Goal: Browse casually: Explore the website without a specific task or goal

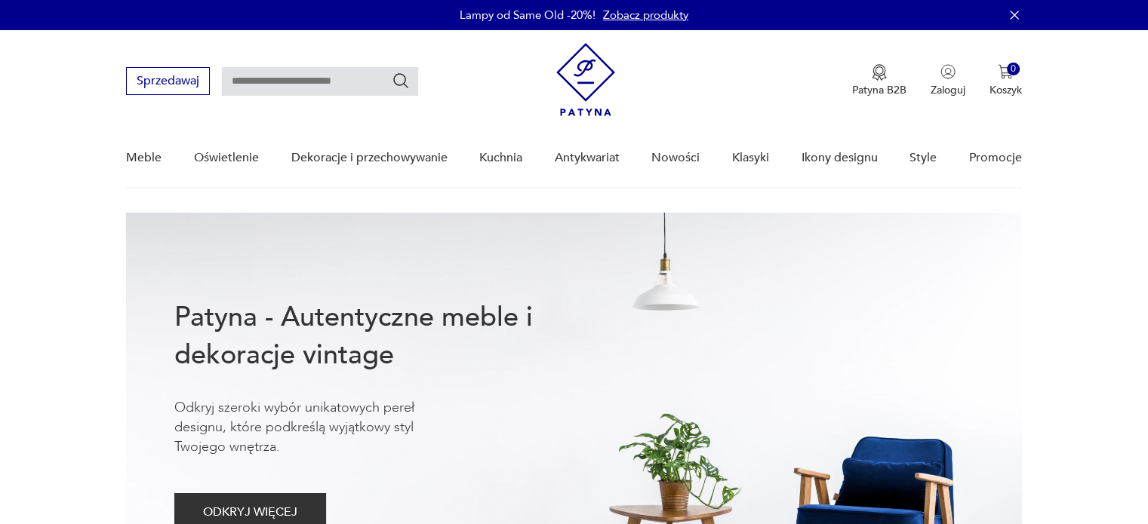
click at [706, 157] on div "Meble Oświetlenie Dekoracje i przechowywanie Kuchnia Antykwariat Nowości Klasyk…" at bounding box center [573, 158] width 895 height 58
click at [677, 159] on link "Nowości" at bounding box center [675, 158] width 48 height 58
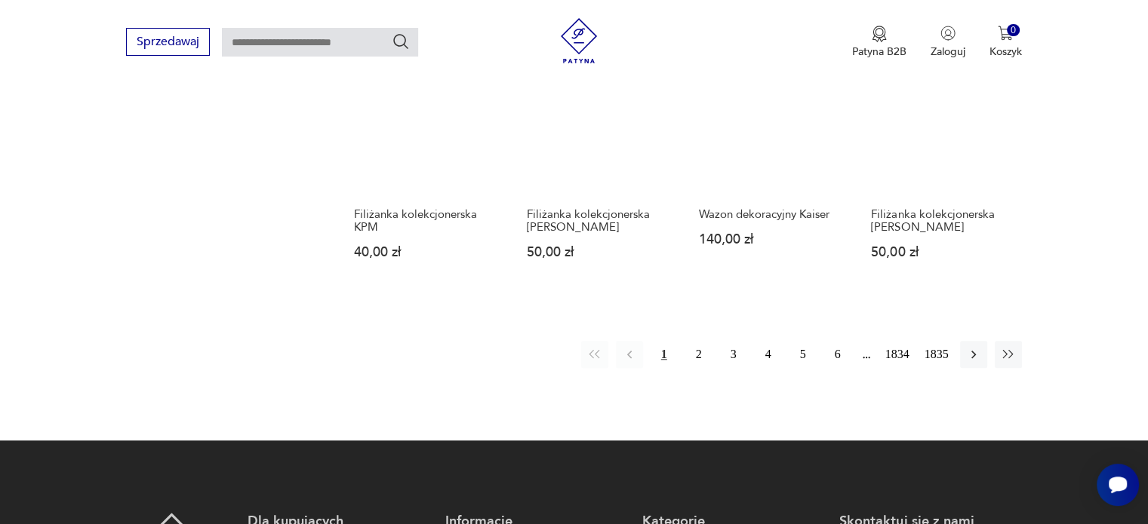
scroll to position [1290, 0]
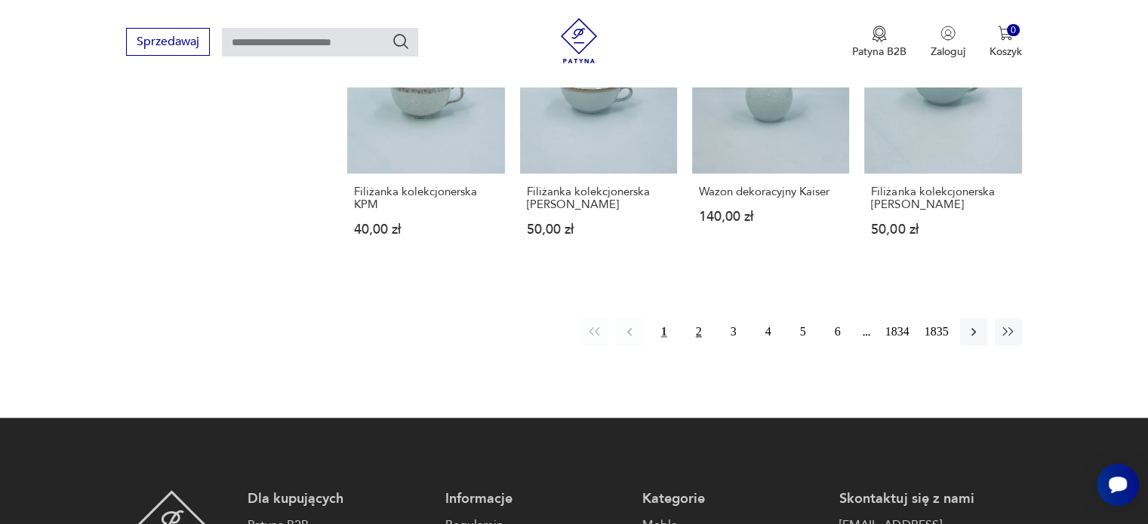
click at [699, 318] on button "2" at bounding box center [698, 331] width 27 height 27
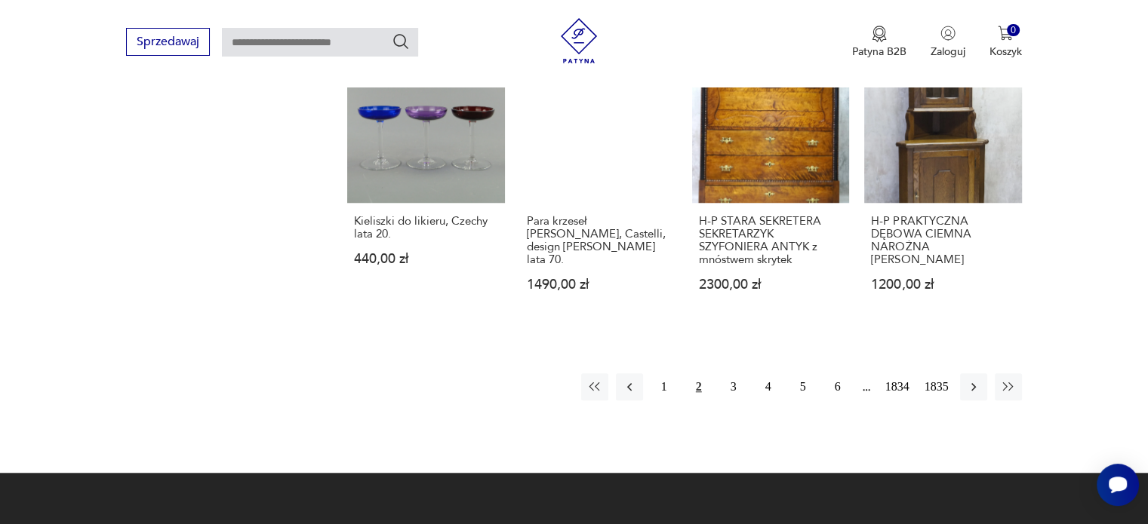
scroll to position [1279, 0]
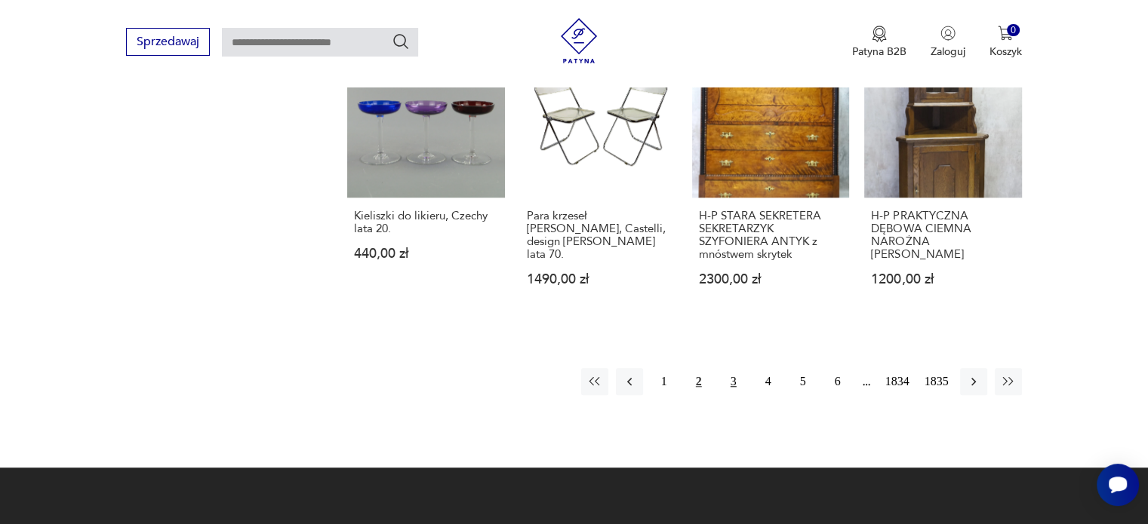
click at [743, 374] on button "3" at bounding box center [733, 381] width 27 height 27
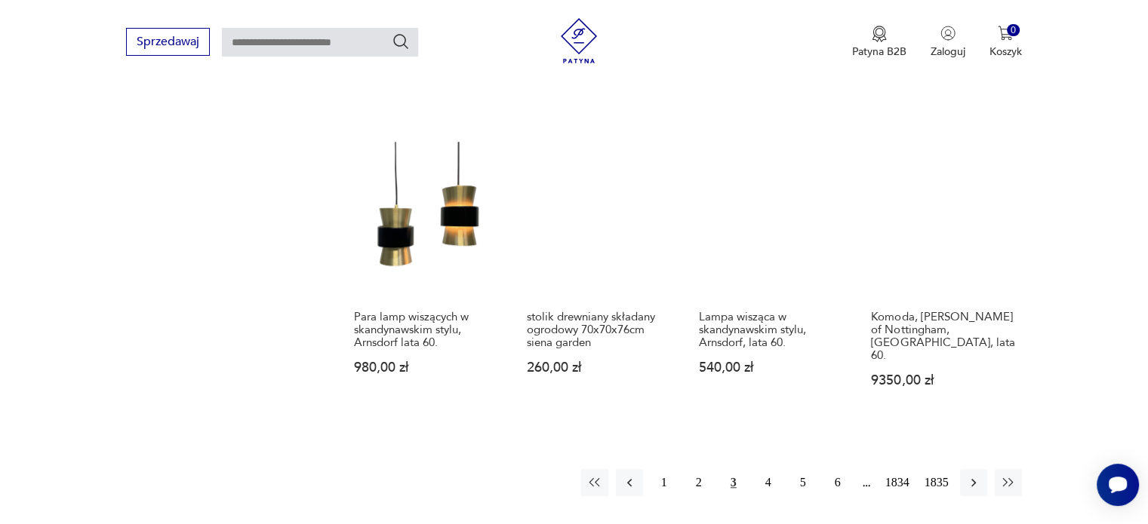
scroll to position [1406, 0]
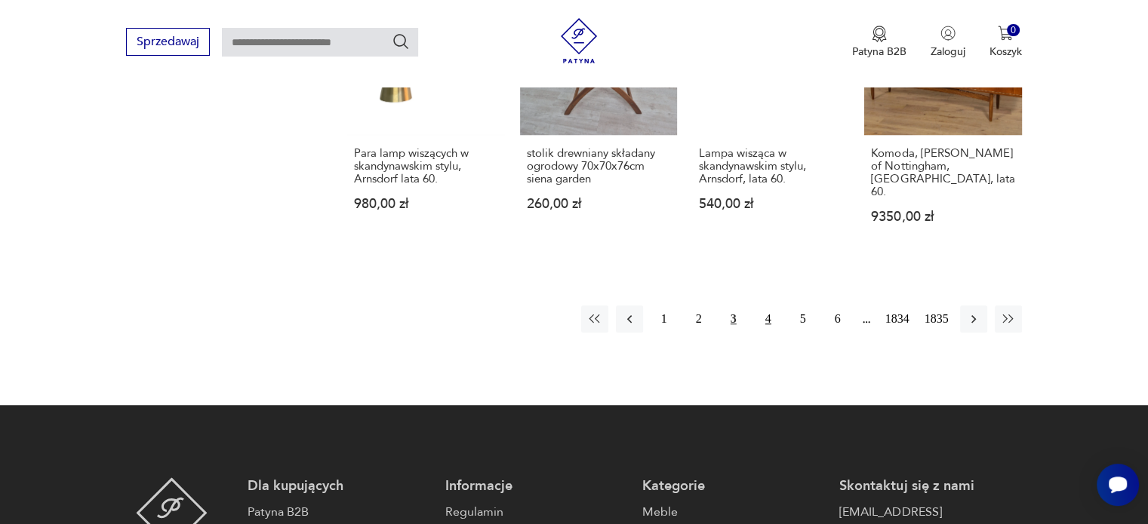
click at [770, 306] on button "4" at bounding box center [768, 319] width 27 height 27
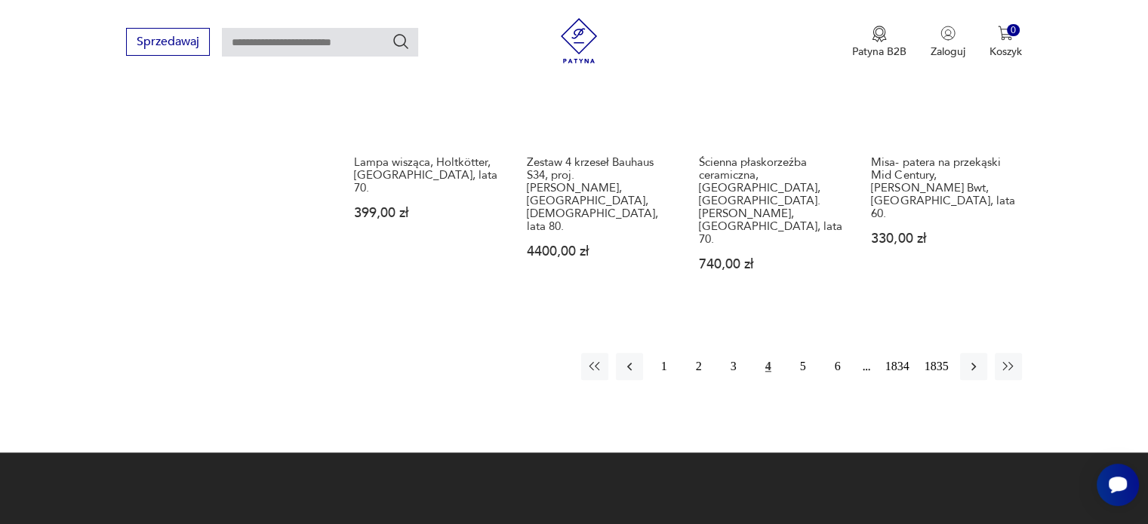
scroll to position [1385, 0]
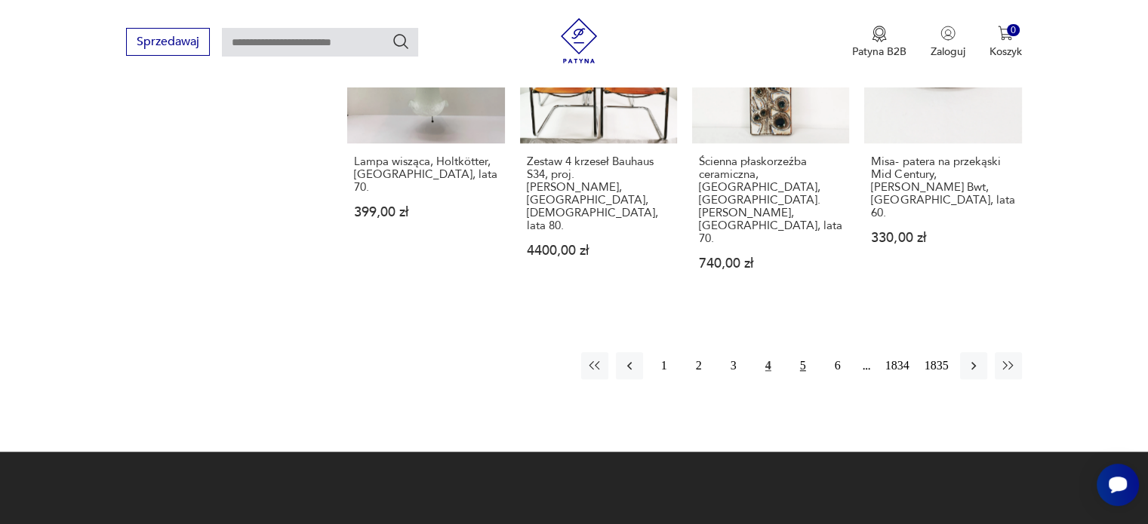
click at [803, 352] on button "5" at bounding box center [802, 365] width 27 height 27
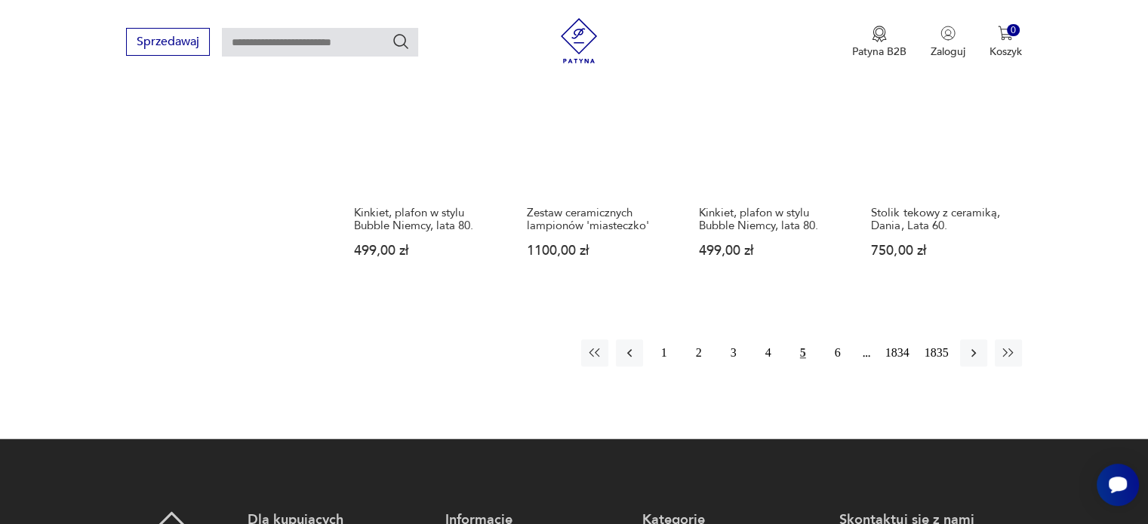
scroll to position [1348, 0]
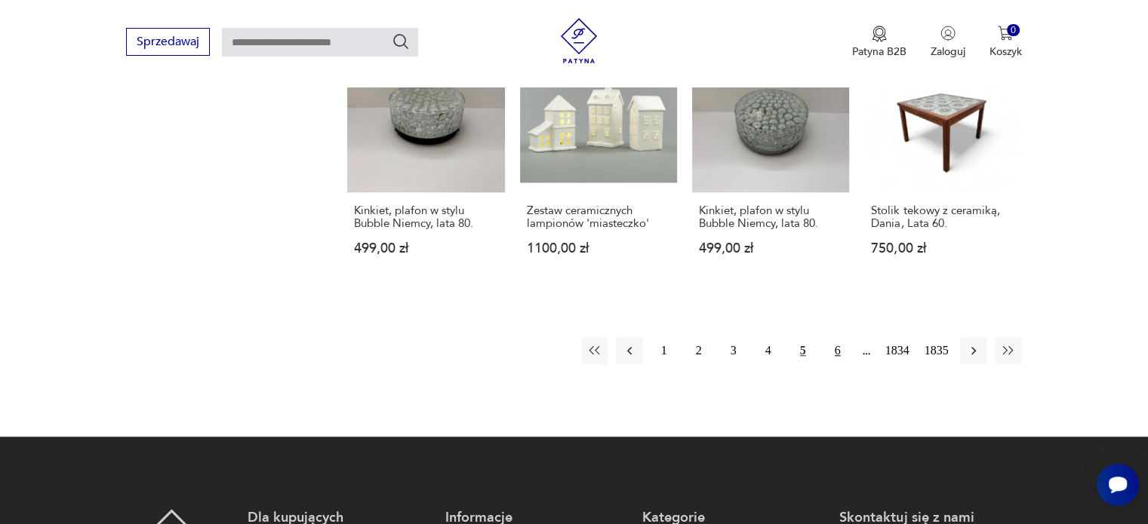
click at [832, 337] on button "6" at bounding box center [837, 350] width 27 height 27
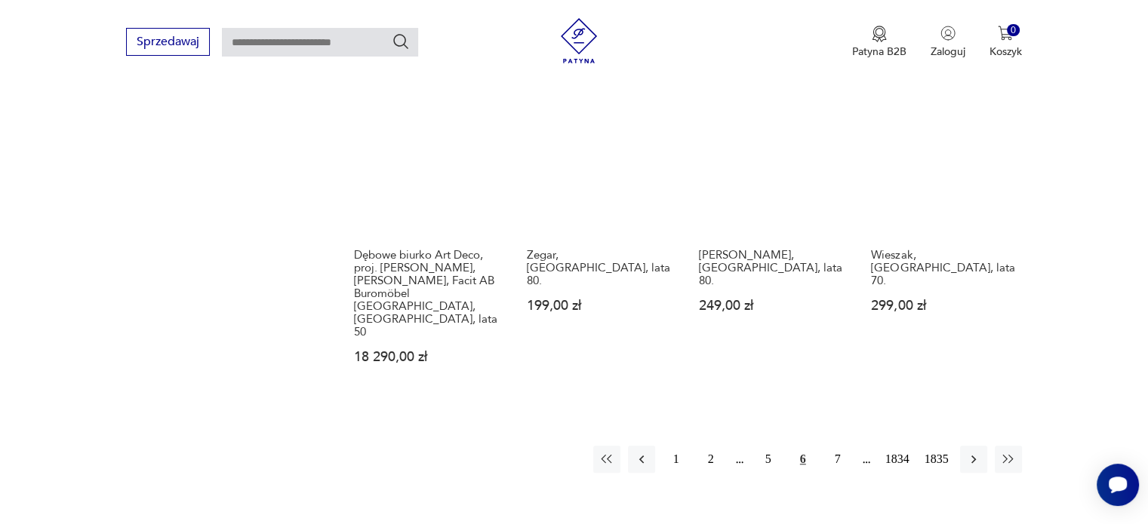
scroll to position [1266, 0]
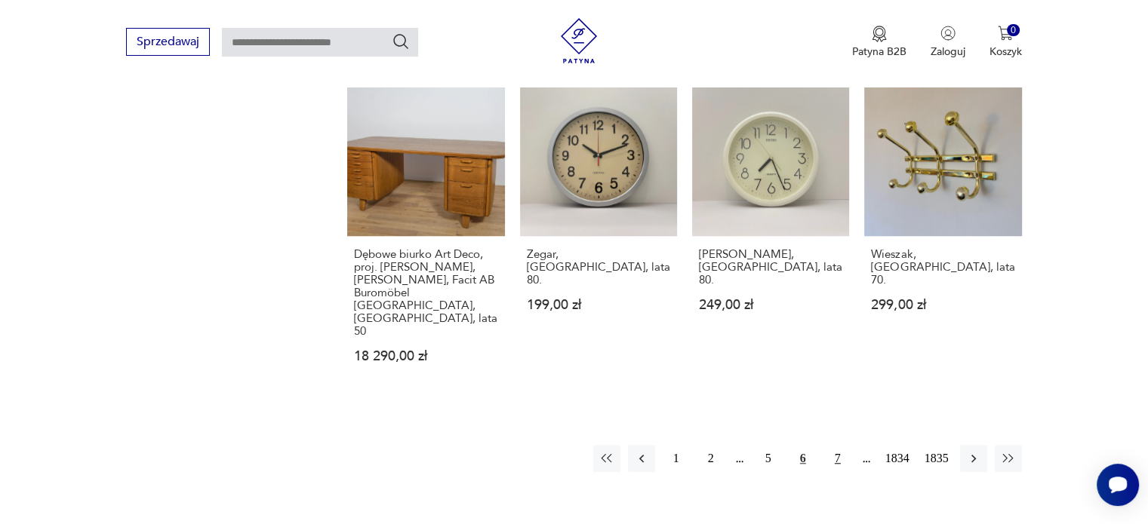
click at [838, 445] on button "7" at bounding box center [837, 458] width 27 height 27
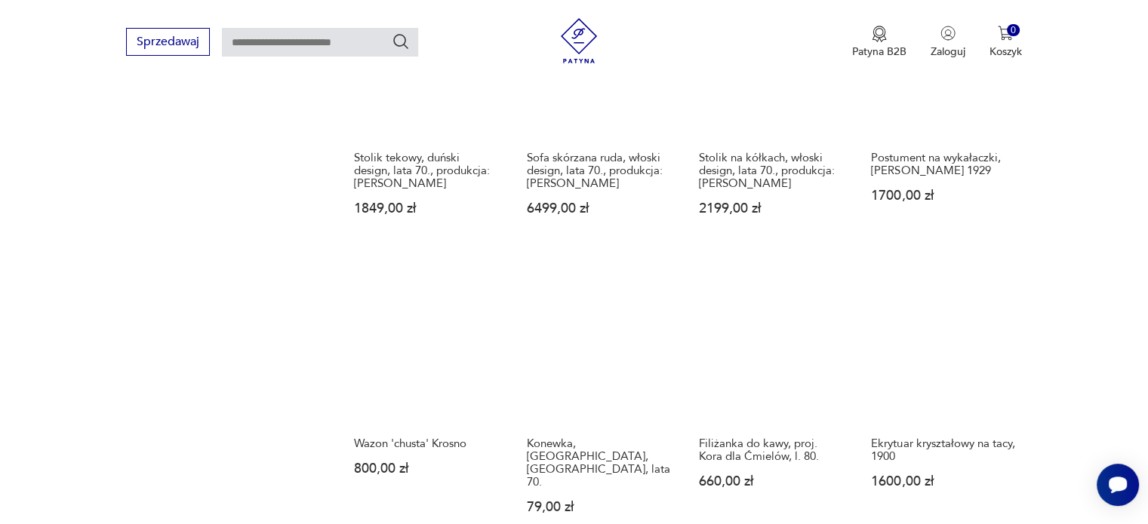
scroll to position [1271, 0]
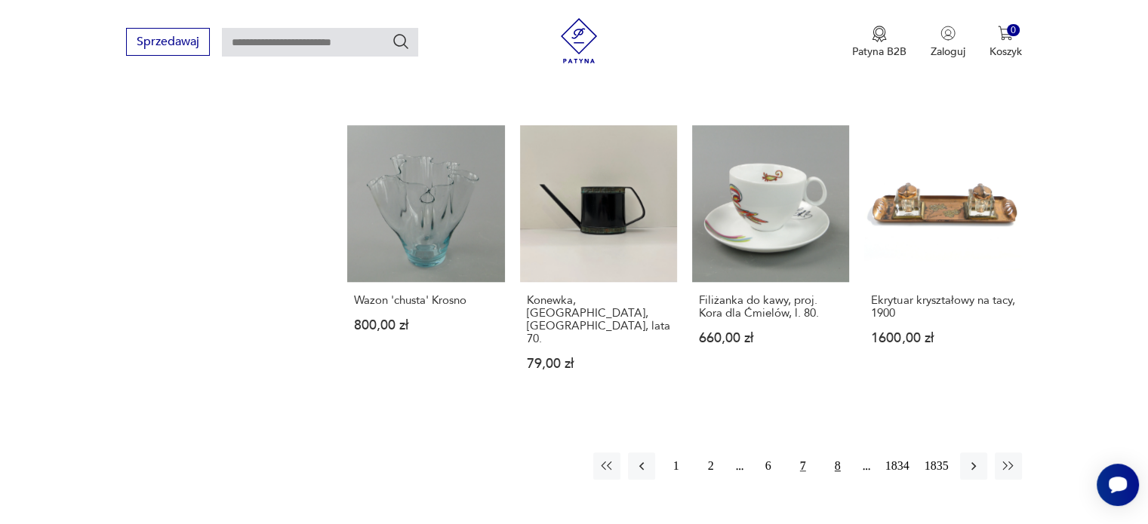
click at [835, 453] on button "8" at bounding box center [837, 466] width 27 height 27
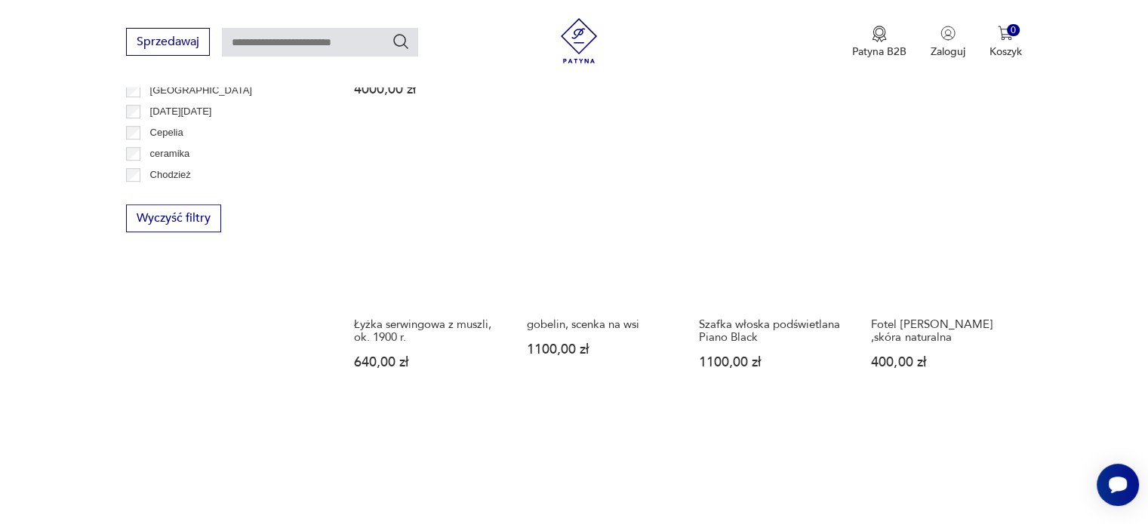
scroll to position [924, 0]
